Goal: Task Accomplishment & Management: Complete application form

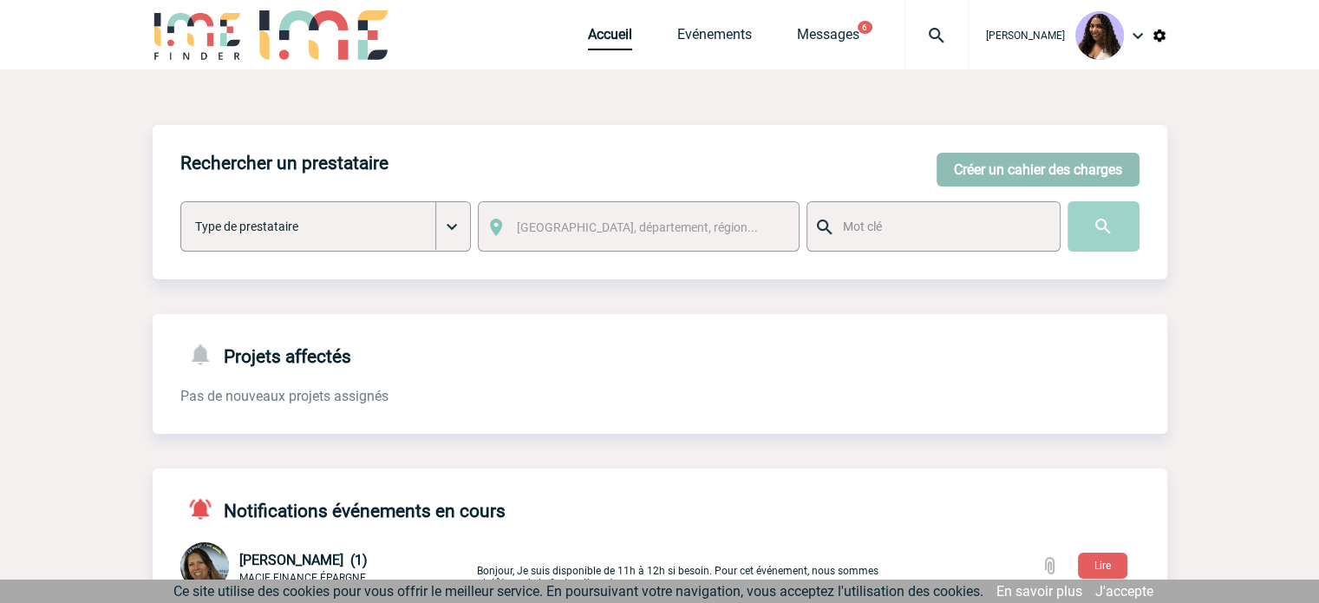
click at [1031, 173] on button "Créer un cahier des charges" at bounding box center [1037, 170] width 203 height 34
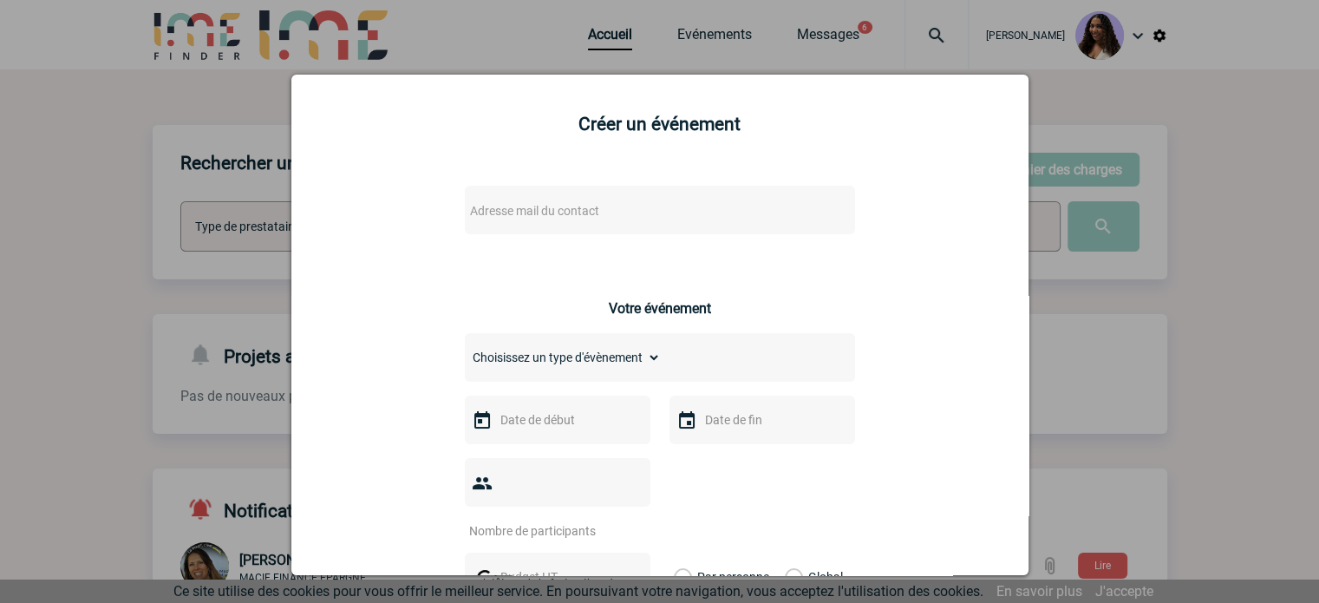
click at [570, 202] on span "Adresse mail du contact" at bounding box center [614, 211] width 303 height 24
drag, startPoint x: 564, startPoint y: 242, endPoint x: 433, endPoint y: 241, distance: 131.8
click at [433, 241] on body "[PERSON_NAME] Accueil Evénements 6" at bounding box center [659, 562] width 1319 height 1124
paste input "[EMAIL_ADDRESS][DOMAIN_NAME]"
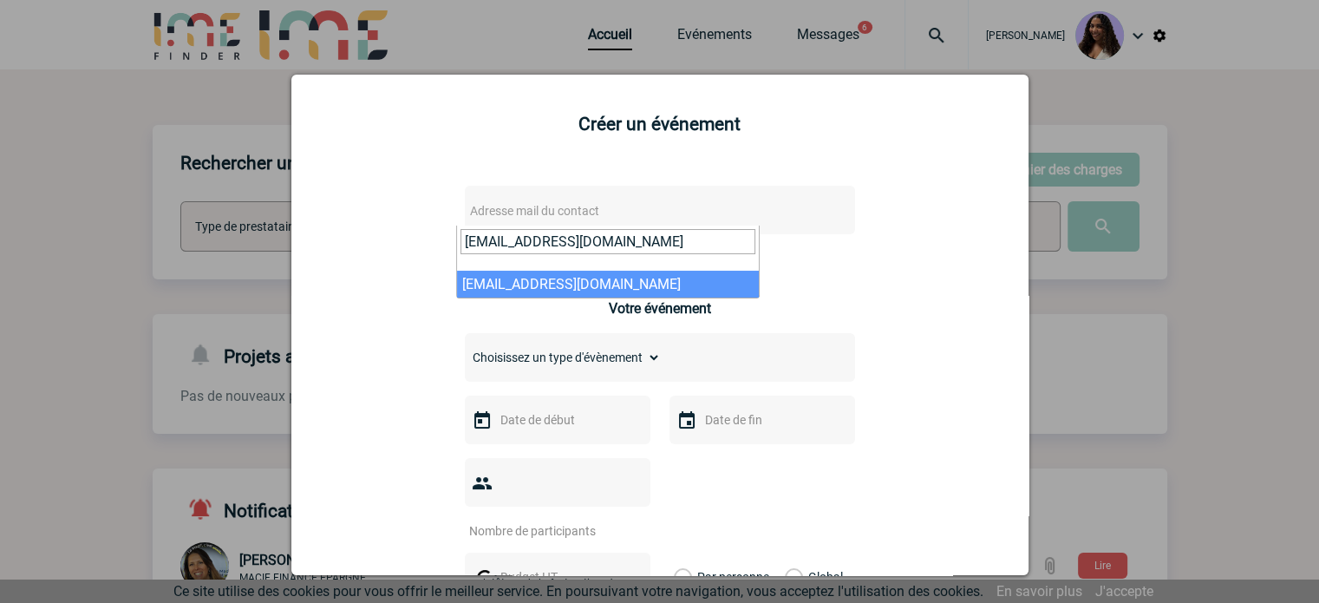
type input "[EMAIL_ADDRESS][DOMAIN_NAME]"
select select "127351"
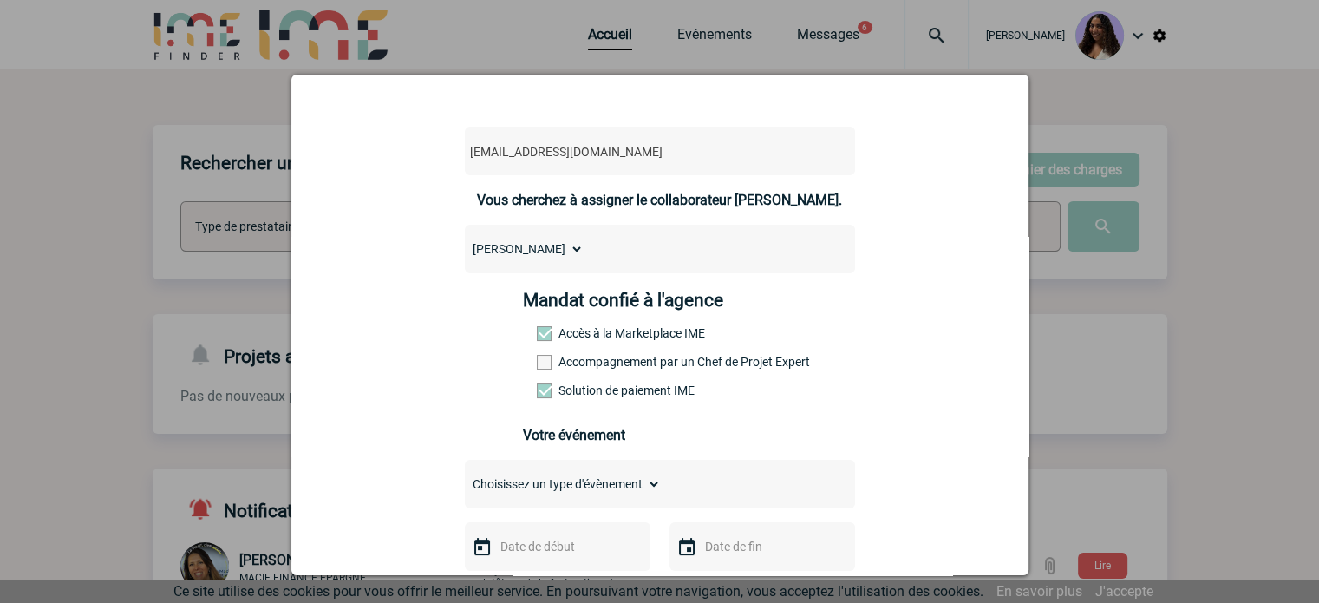
scroll to position [202, 0]
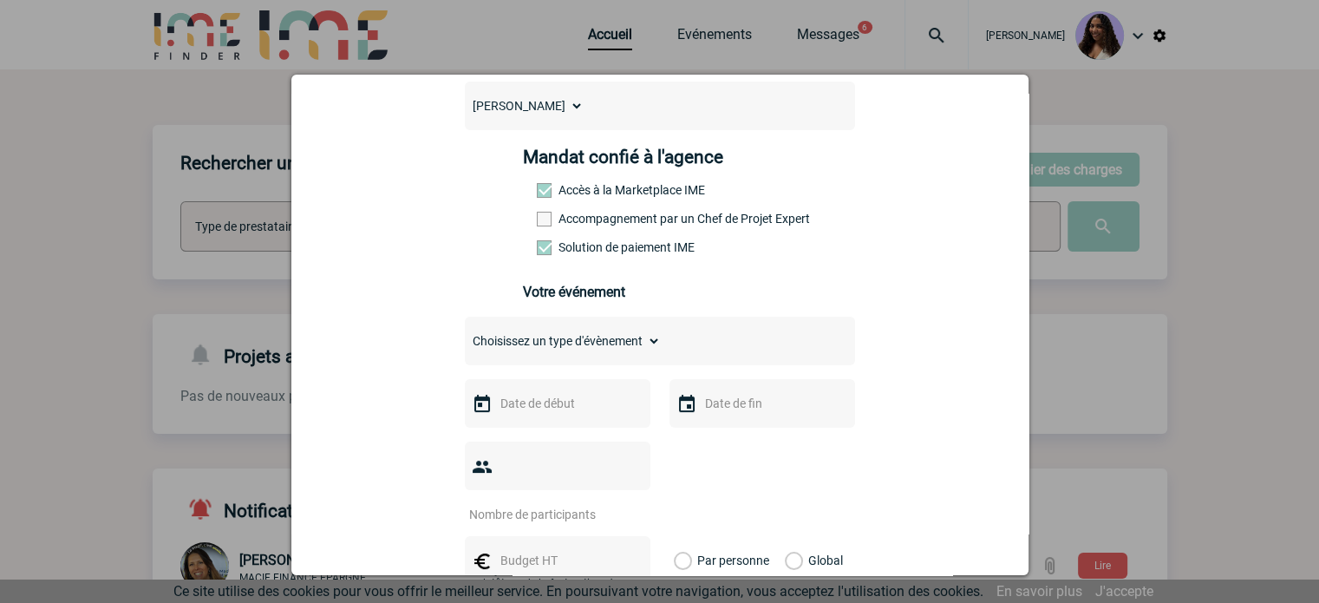
click at [600, 360] on div "Choisissez un type d'évènement Séminaire avec nuitée Séminaire sans nuitée Repa…" at bounding box center [660, 340] width 390 height 49
click at [600, 345] on select "Choisissez un type d'évènement Séminaire avec nuitée Séminaire sans nuitée Repa…" at bounding box center [563, 341] width 196 height 24
select select "1"
click at [465, 334] on select "Choisissez un type d'évènement Séminaire avec nuitée Séminaire sans nuitée Repa…" at bounding box center [563, 341] width 196 height 24
click at [562, 407] on input "text" at bounding box center [556, 403] width 120 height 23
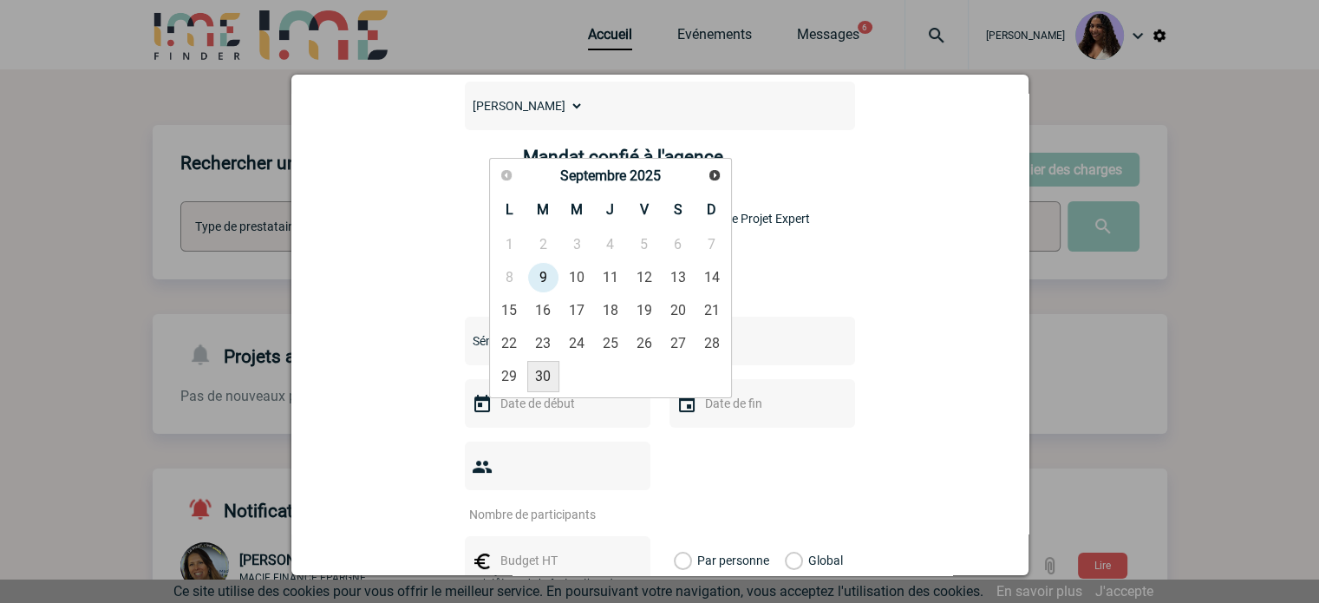
click at [550, 374] on link "30" at bounding box center [543, 376] width 32 height 31
type input "[DATE]"
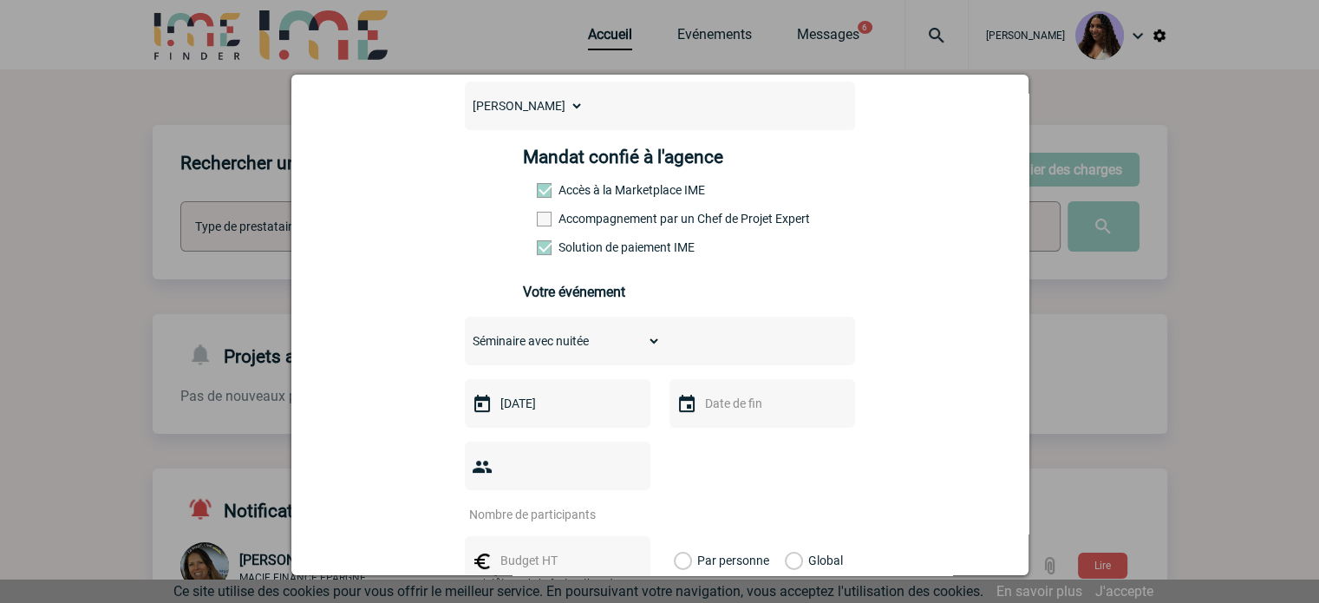
click at [720, 410] on input "text" at bounding box center [761, 403] width 120 height 23
click at [910, 181] on link "Suivant" at bounding box center [918, 175] width 27 height 27
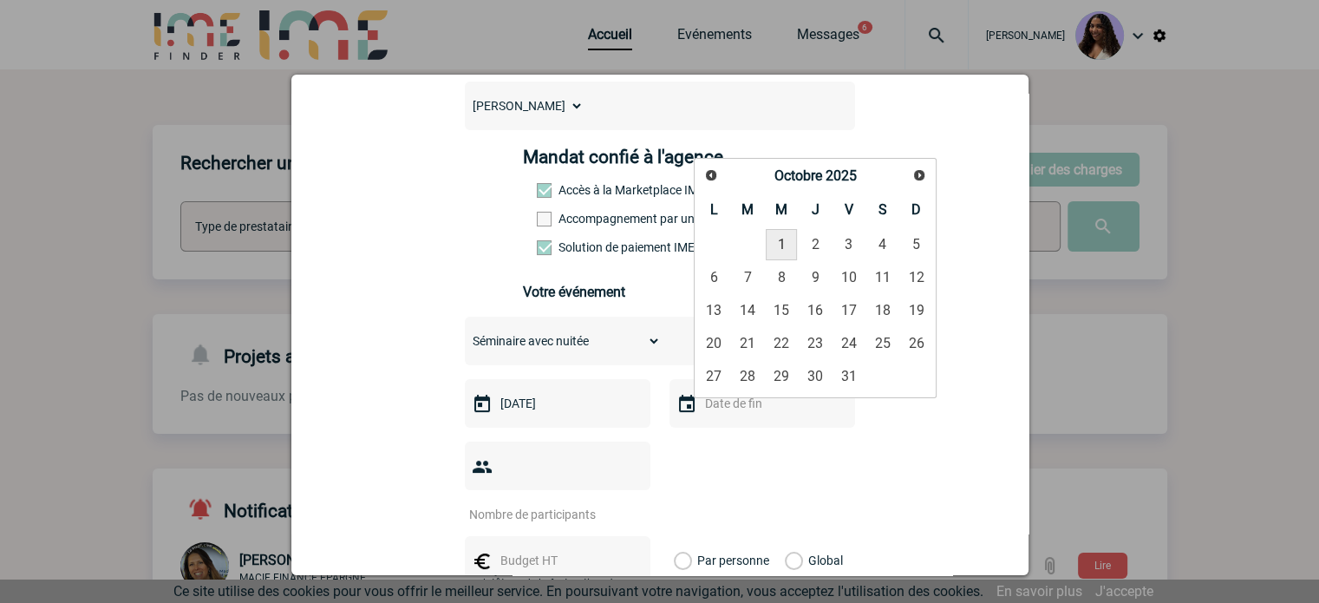
click at [771, 238] on link "1" at bounding box center [782, 244] width 32 height 31
type input "[DATE]"
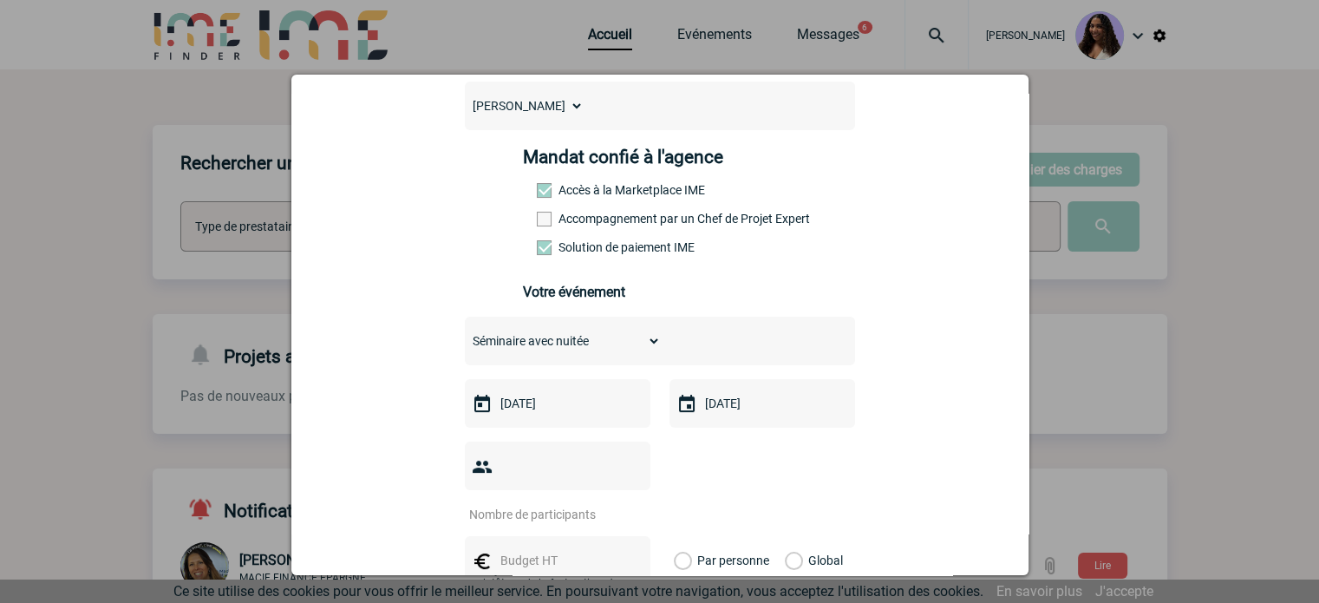
click at [697, 466] on div at bounding box center [660, 481] width 390 height 81
click at [612, 503] on input "number" at bounding box center [546, 514] width 163 height 23
click at [579, 503] on input "number" at bounding box center [546, 514] width 163 height 23
type input "12"
click at [542, 549] on input "text" at bounding box center [556, 560] width 120 height 23
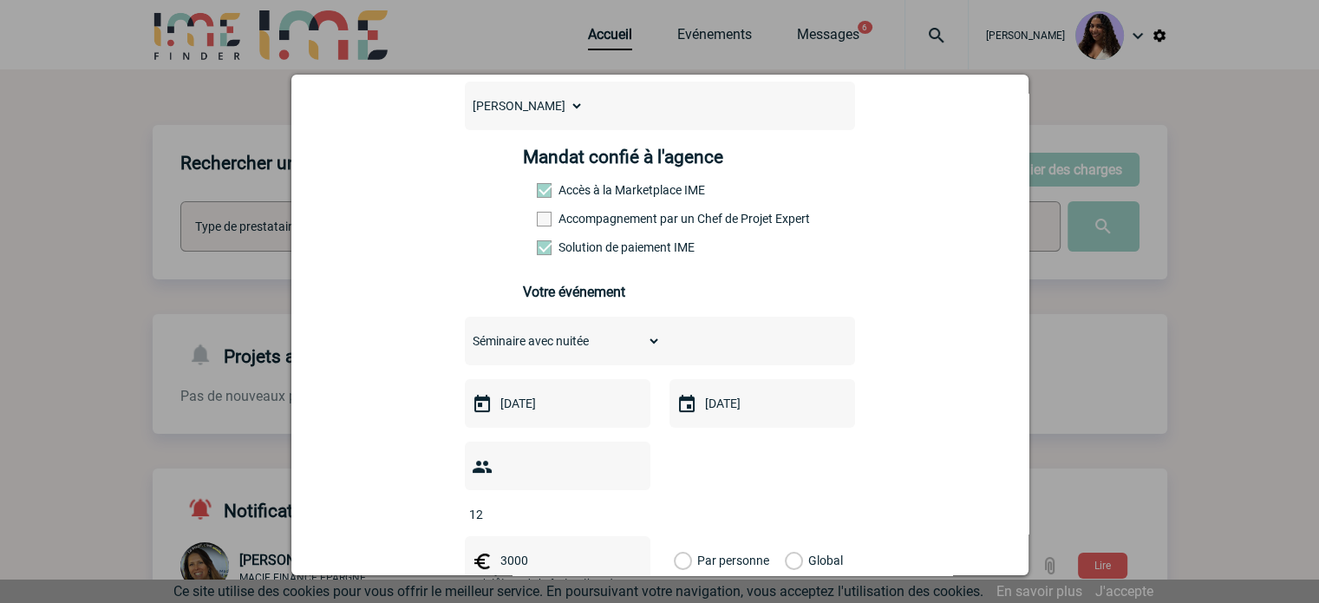
type input "3000"
click at [790, 536] on div "Global" at bounding box center [811, 560] width 58 height 49
click at [790, 536] on label "Global" at bounding box center [790, 560] width 11 height 49
click at [0, 0] on input "Global" at bounding box center [0, 0] width 0 height 0
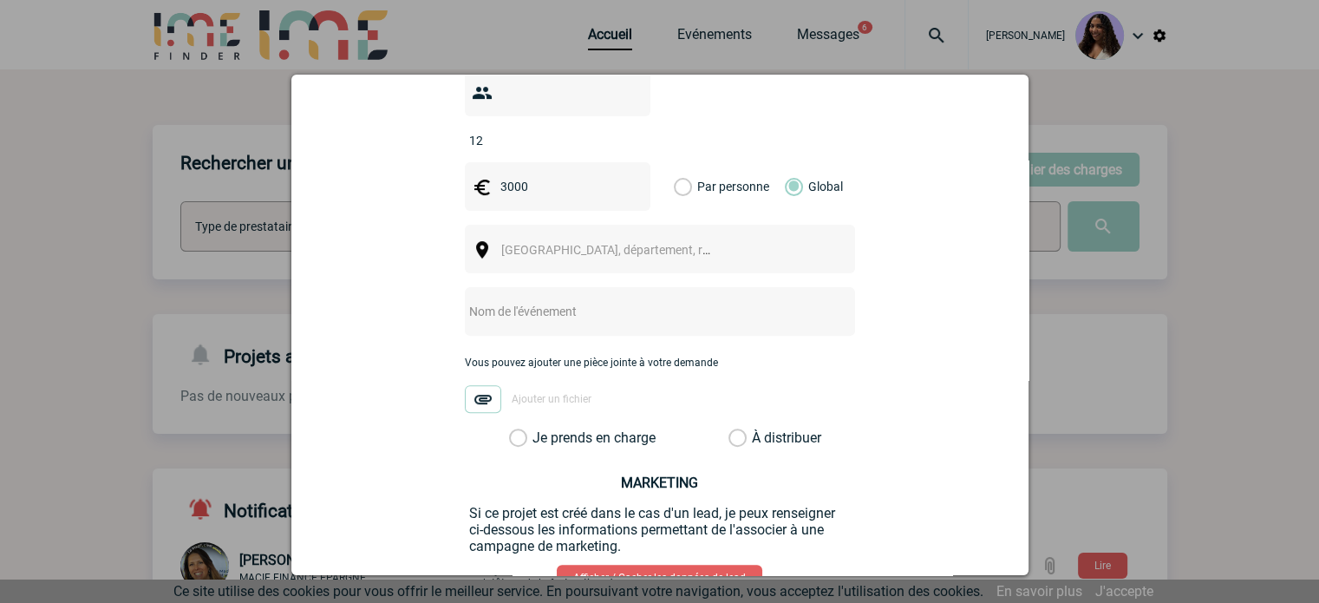
scroll to position [577, 0]
drag, startPoint x: 533, startPoint y: 306, endPoint x: 531, endPoint y: 290, distance: 15.8
click at [533, 304] on div at bounding box center [660, 309] width 390 height 49
click at [531, 298] on input "text" at bounding box center [637, 309] width 344 height 23
type input "c"
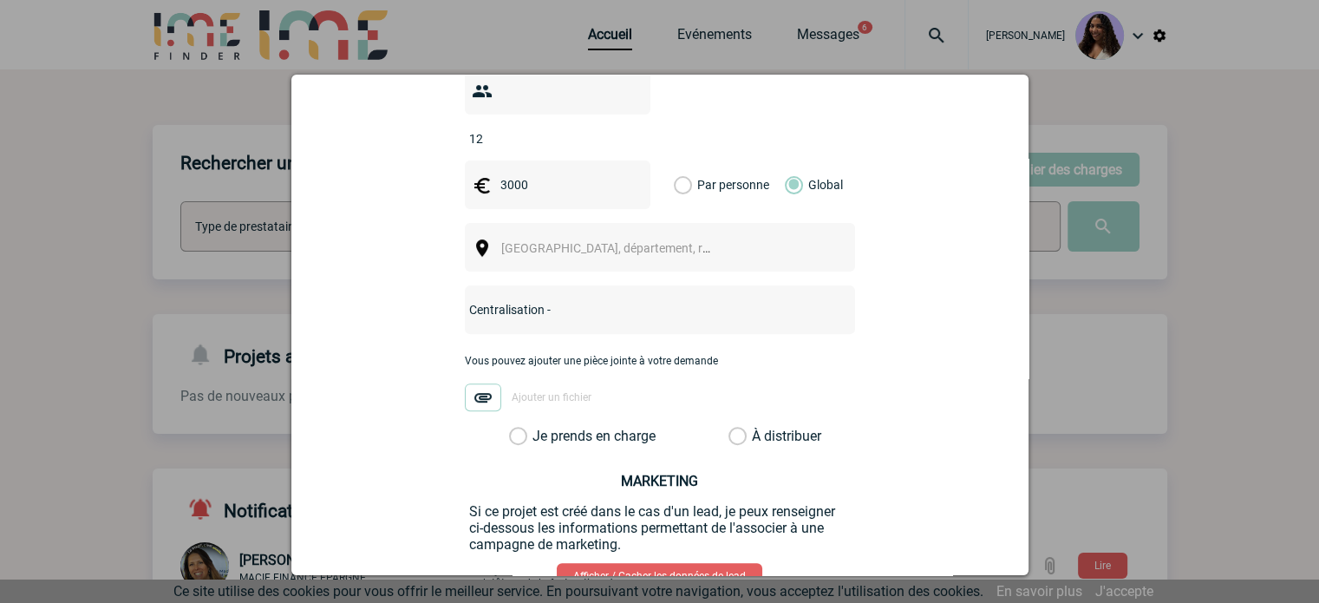
click at [596, 297] on div "Centralisation -" at bounding box center [660, 309] width 390 height 49
click at [593, 298] on input "Centralisation -" at bounding box center [637, 309] width 344 height 23
click at [628, 298] on input "Centralisation - Sémianire -" at bounding box center [637, 309] width 344 height 23
paste input "NOIRMOUTIER"
click at [572, 298] on input "Centralisation - Sémianire - NOIRMOUTIER" at bounding box center [637, 309] width 344 height 23
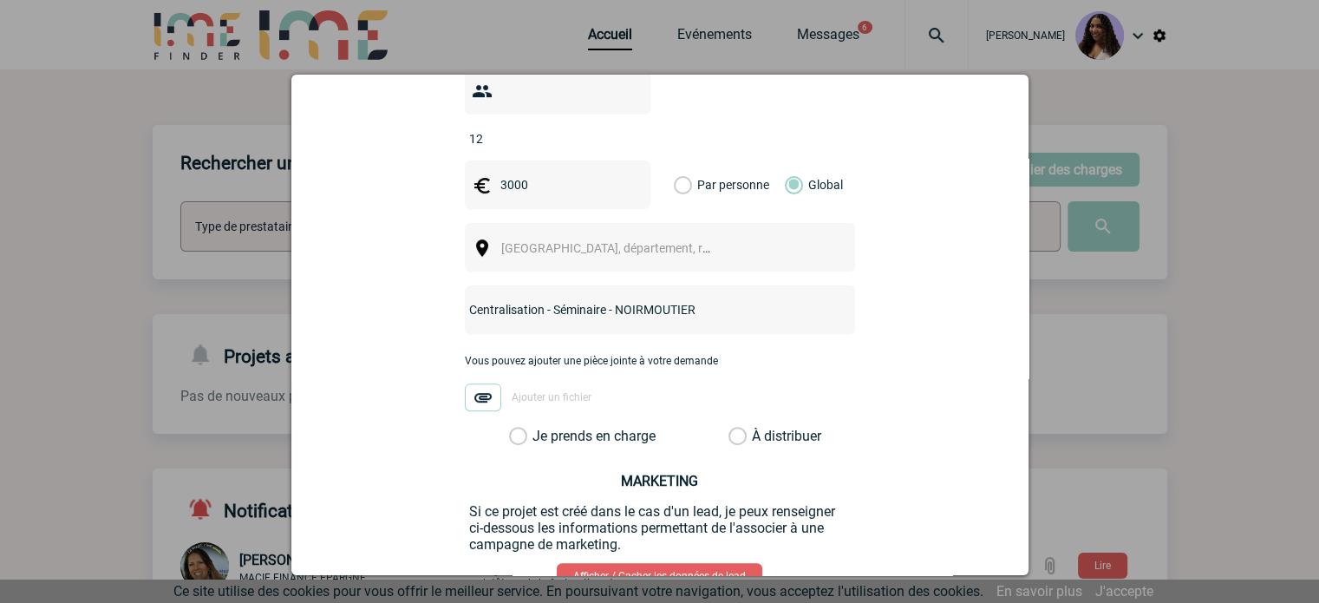
click at [701, 298] on input "Centralisation - Séminaire - NOIRMOUTIER" at bounding box center [637, 309] width 344 height 23
click at [609, 298] on input "Centralisation - Séminaire - NOIRMOUTIER" at bounding box center [637, 309] width 344 height 23
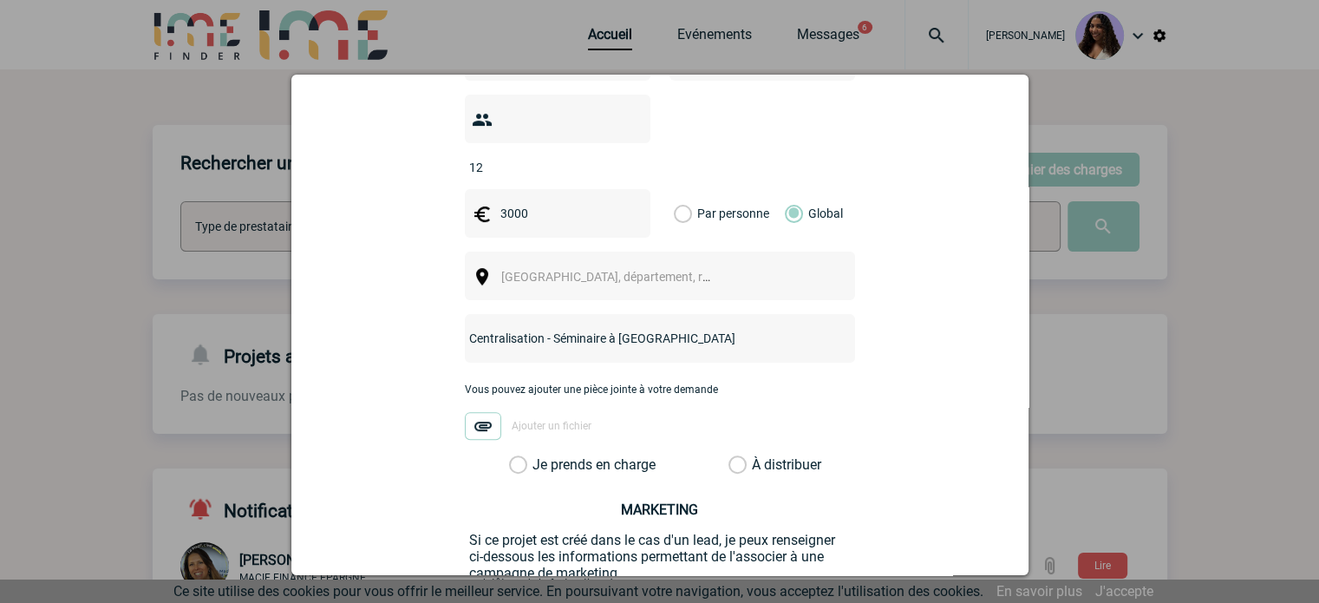
scroll to position [636, 0]
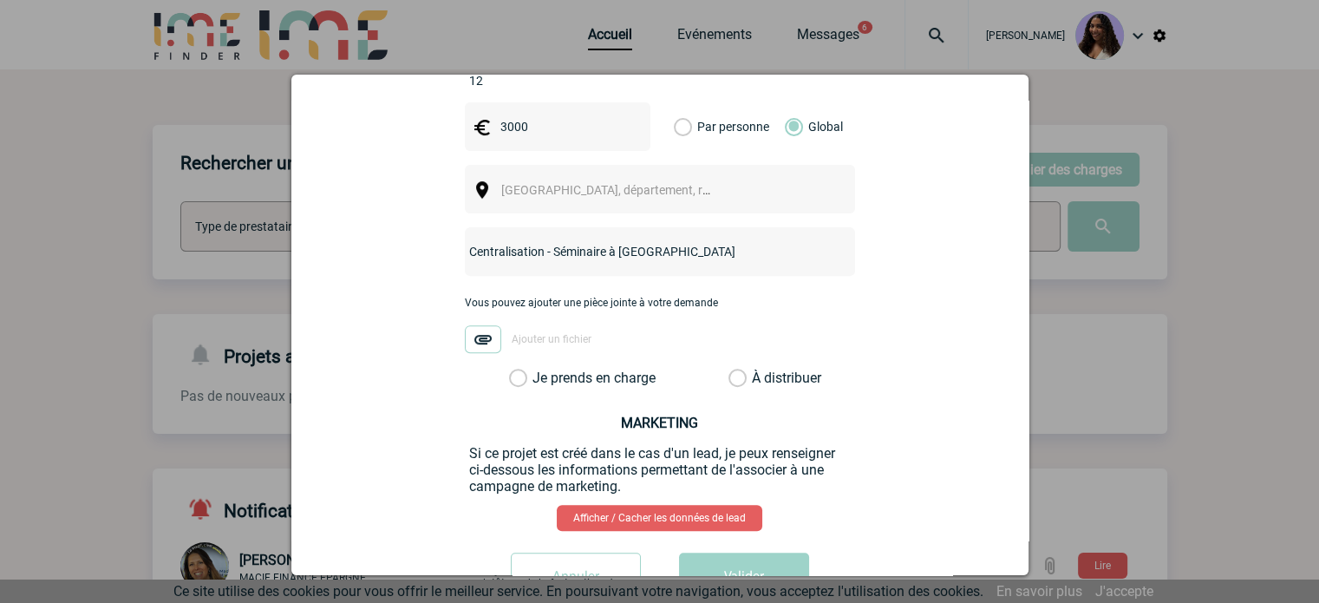
type input "Centralisation - Séminaire à [GEOGRAPHIC_DATA]"
click at [538, 369] on label "Je prends en charge" at bounding box center [523, 377] width 29 height 17
click at [0, 0] on input "Je prends en charge" at bounding box center [0, 0] width 0 height 0
click at [775, 552] on button "Valider" at bounding box center [744, 576] width 130 height 49
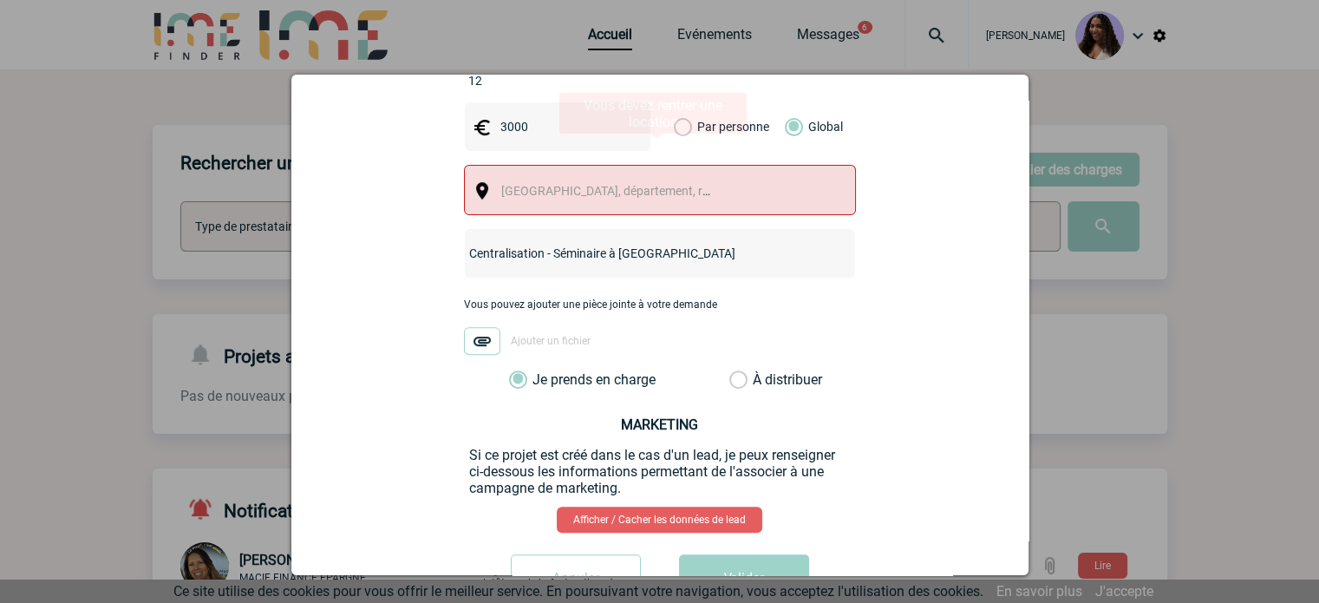
click at [621, 184] on span "[GEOGRAPHIC_DATA], département, région..." at bounding box center [621, 191] width 241 height 14
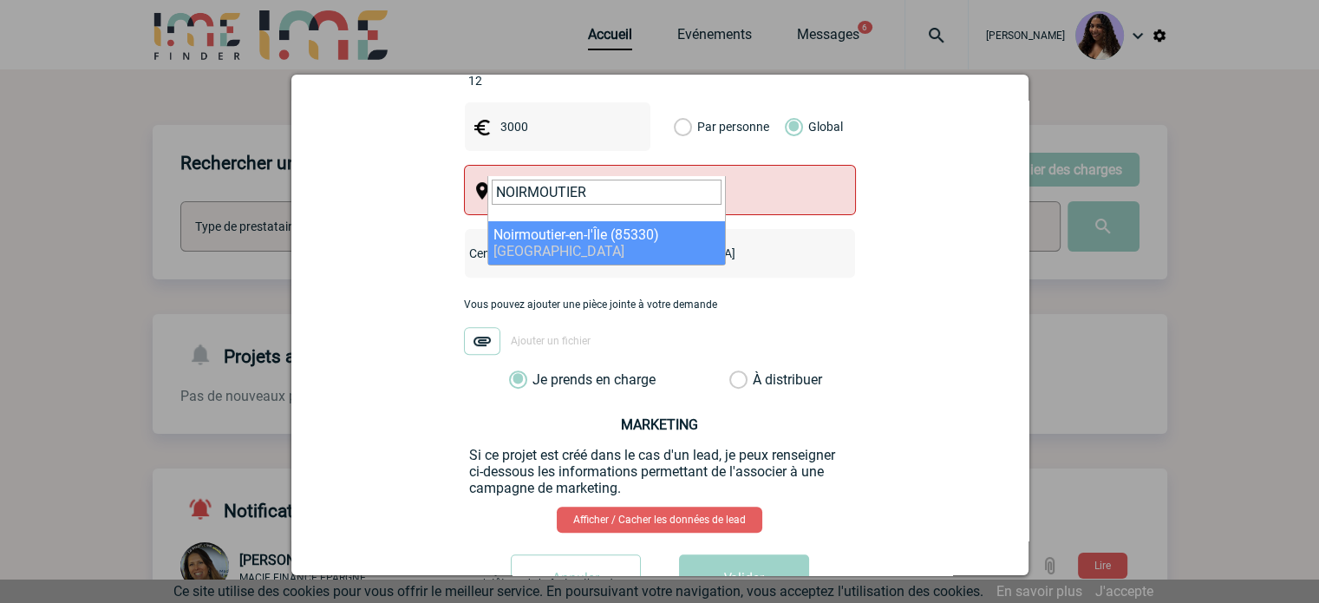
type input "NOIRMOUTIER"
select select "6512"
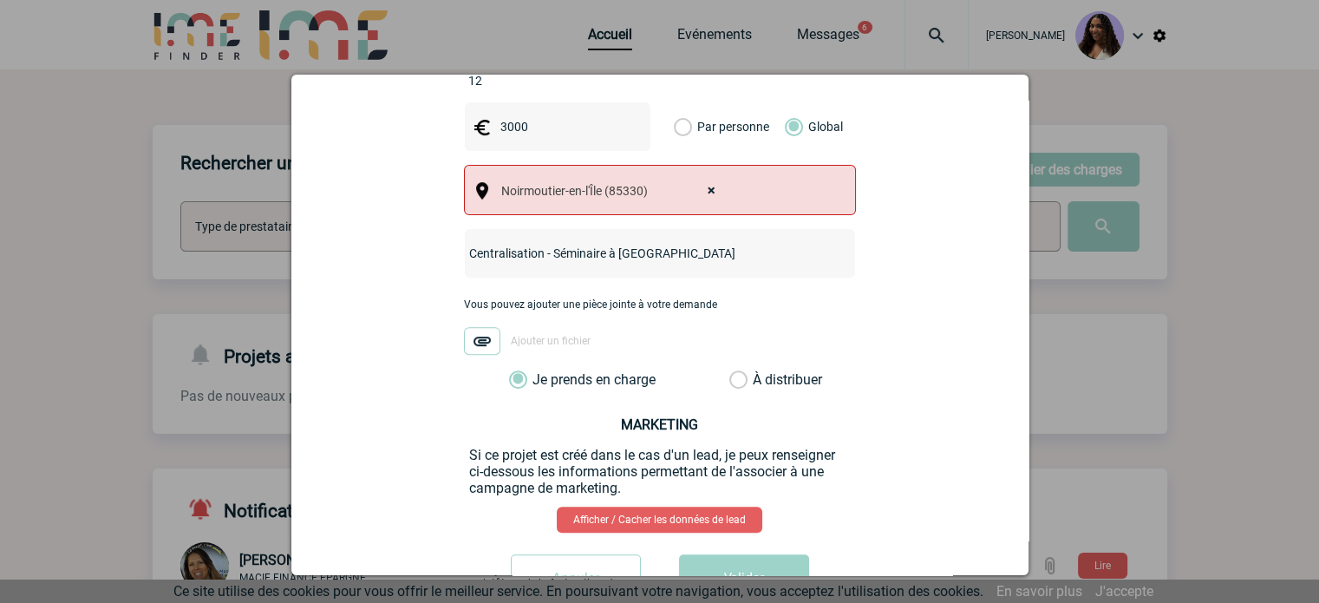
scroll to position [676, 0]
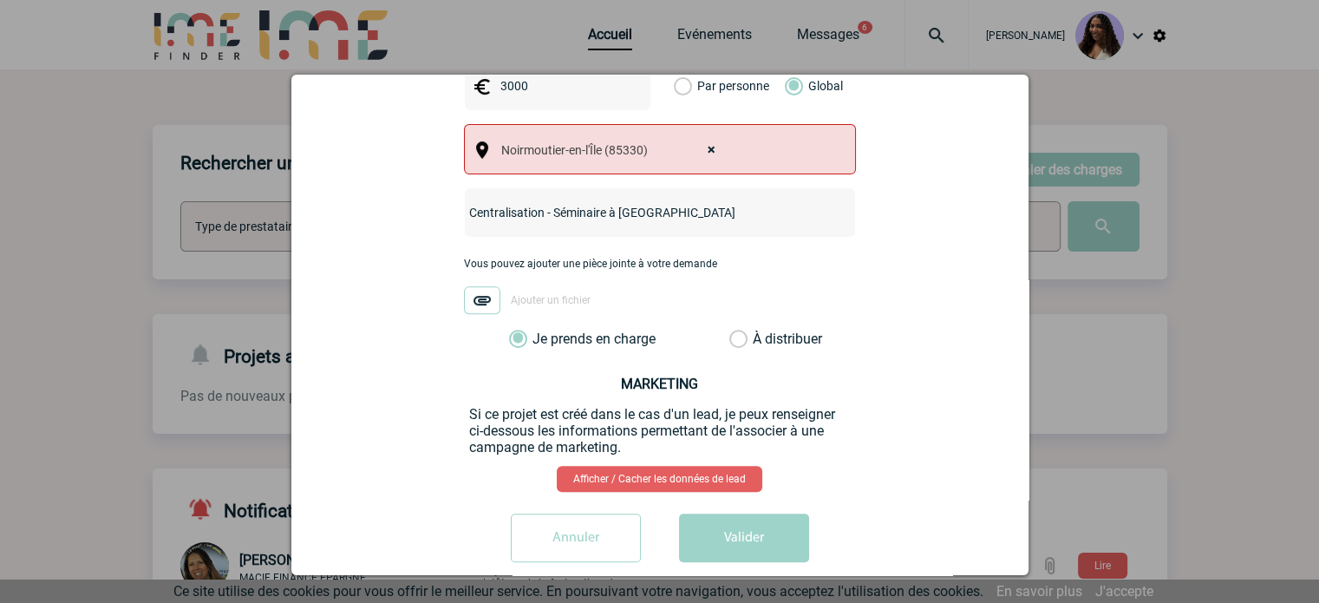
click at [741, 513] on button "Valider" at bounding box center [744, 537] width 130 height 49
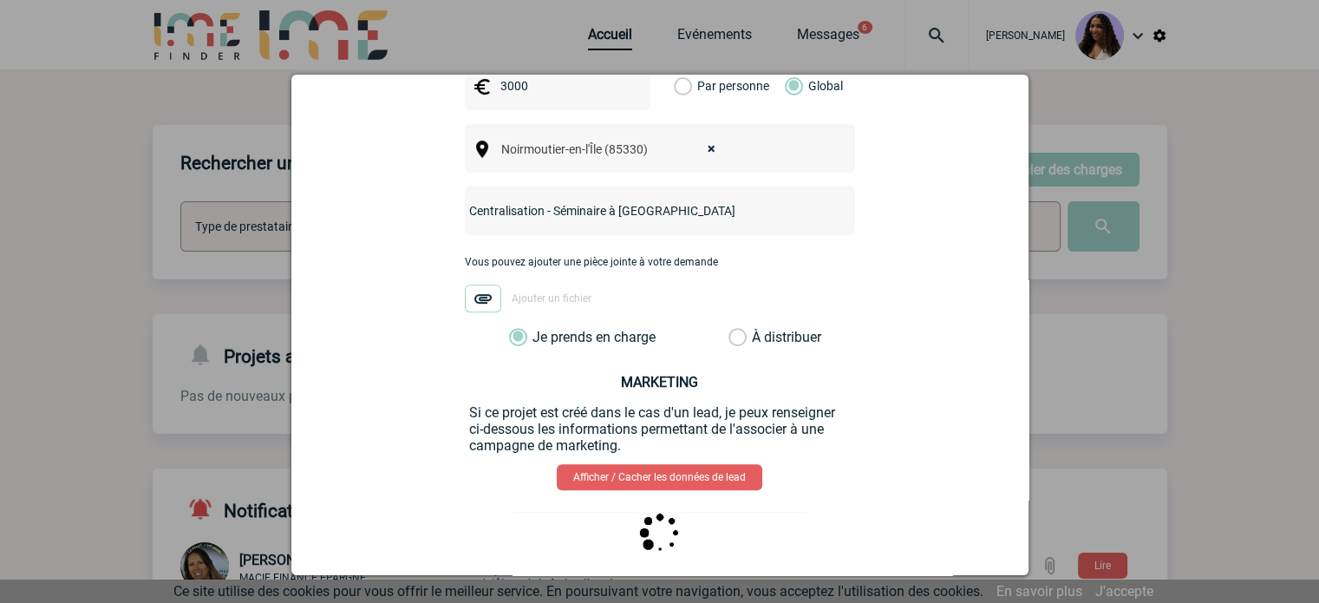
scroll to position [0, 0]
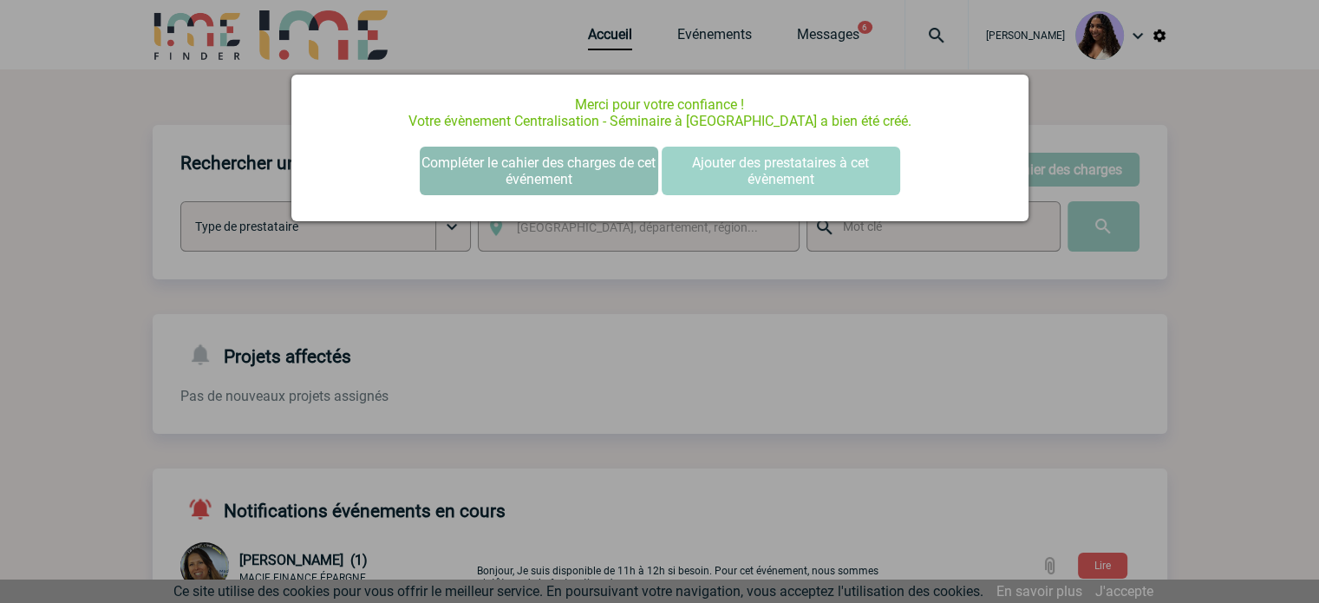
click at [582, 189] on button "Compléter le cahier des charges de cet événement" at bounding box center [539, 171] width 238 height 49
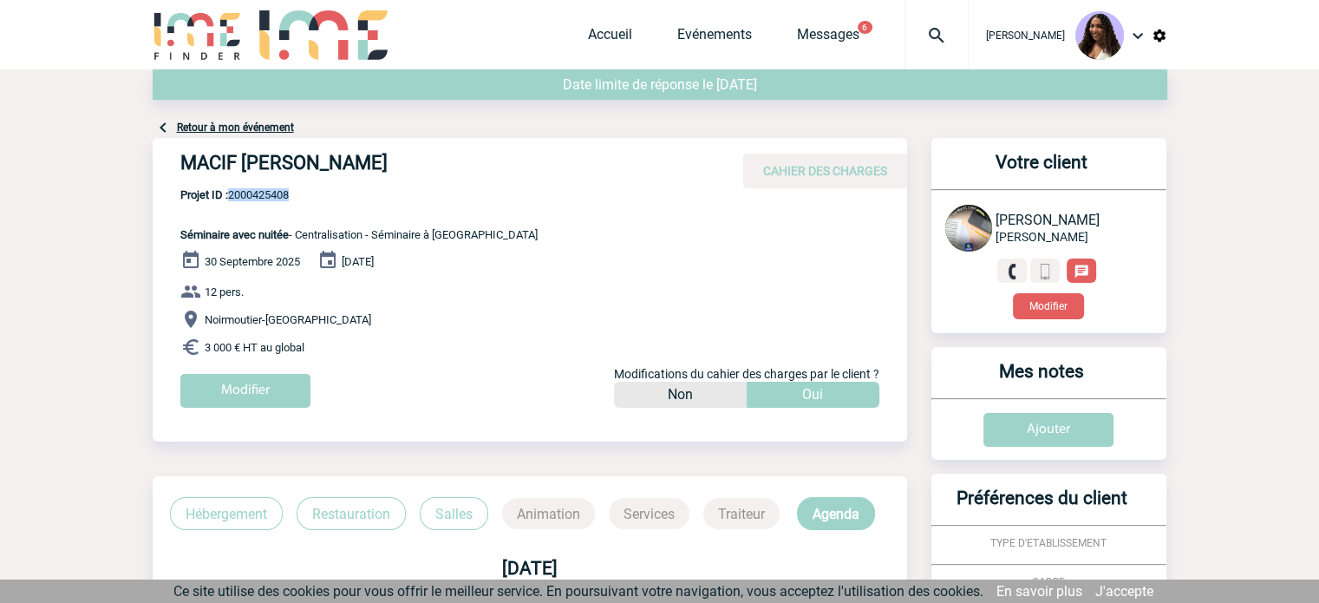
drag, startPoint x: 298, startPoint y: 192, endPoint x: 231, endPoint y: 199, distance: 67.0
click at [231, 199] on span "Projet ID : 2000425408" at bounding box center [358, 194] width 357 height 13
copy span "2000425408"
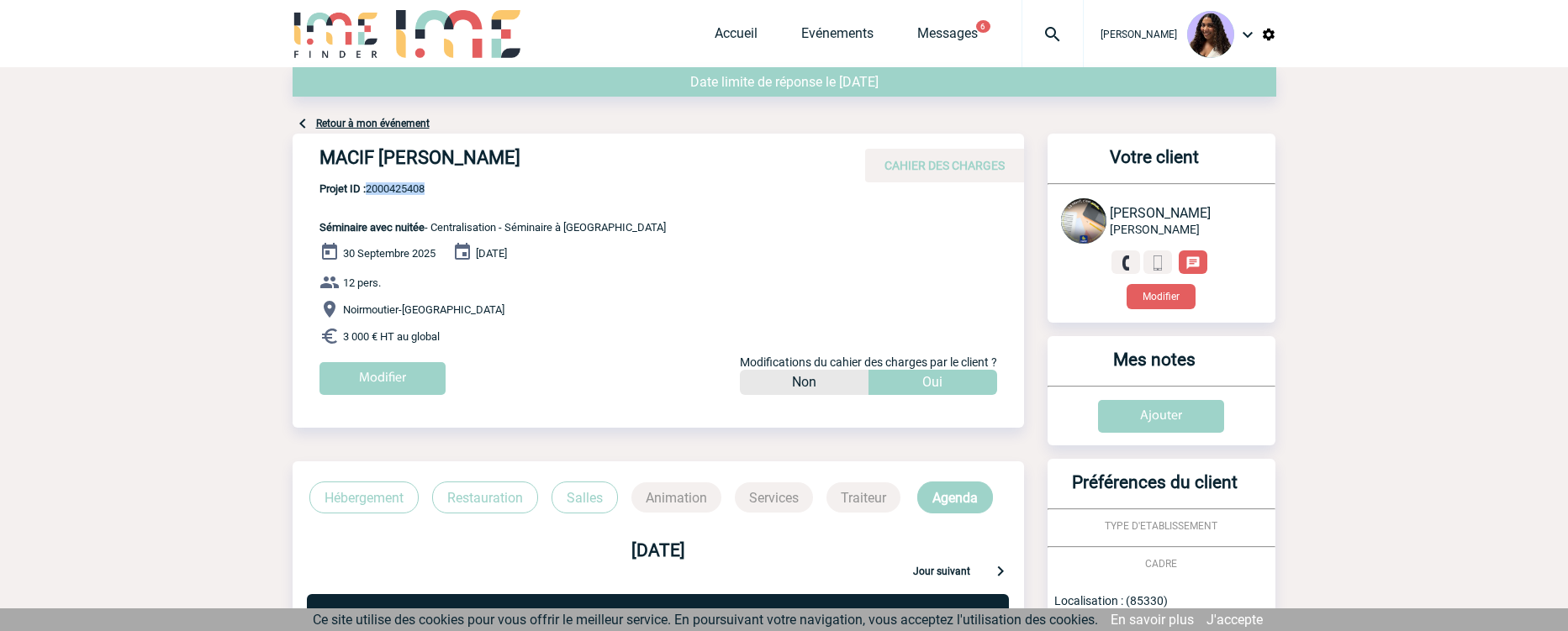
drag, startPoint x: 318, startPoint y: 156, endPoint x: 596, endPoint y: 174, distance: 278.6
click at [596, 174] on div "MACIF [PERSON_NAME] CAHIER DES CHARGES" at bounding box center [658, 158] width 731 height 48
copy h4 "MACIF [PERSON_NAME]"
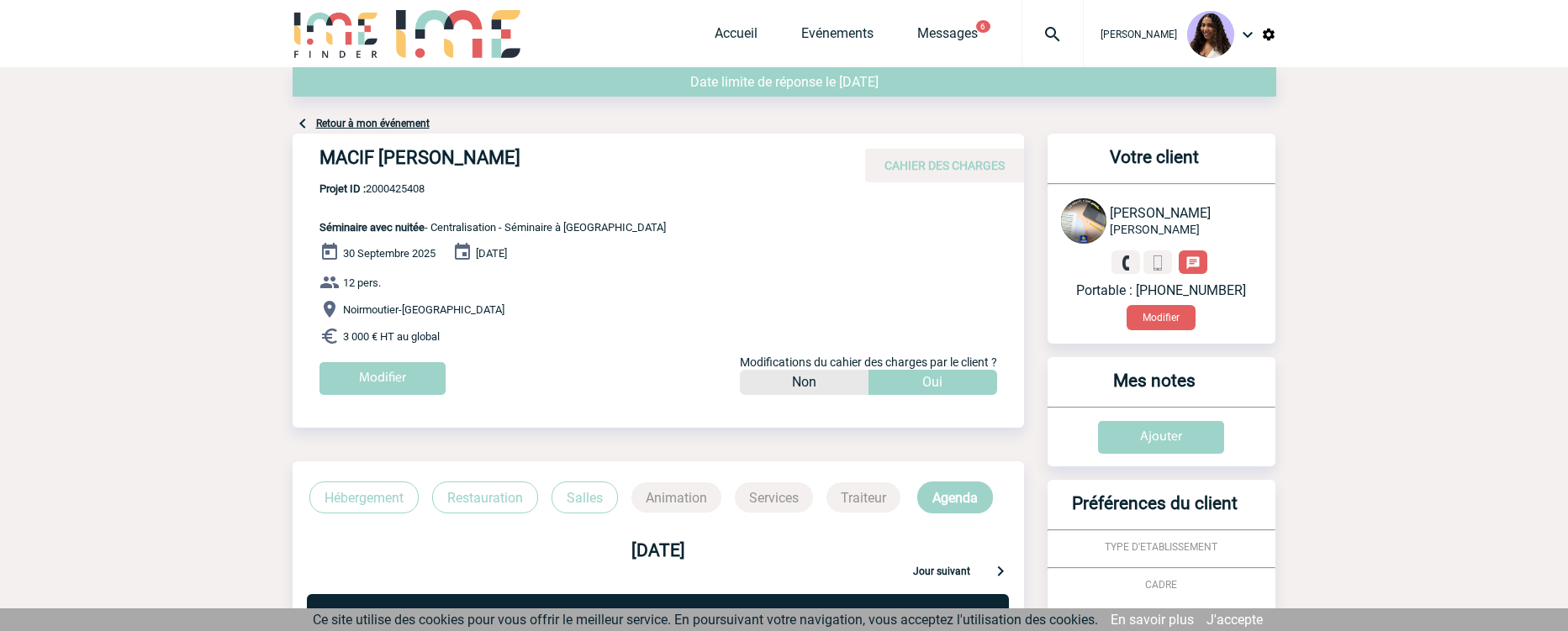
click at [432, 195] on p "Projet ID : 2000425408 Séminaire avec nuitée - Centralisation - Séminaire à [GE…" at bounding box center [479, 207] width 373 height 51
drag, startPoint x: 433, startPoint y: 186, endPoint x: 369, endPoint y: 195, distance: 64.6
click at [369, 195] on span "Projet ID : 2000425408" at bounding box center [492, 188] width 346 height 13
copy span "2000425408"
